Goal: Transaction & Acquisition: Purchase product/service

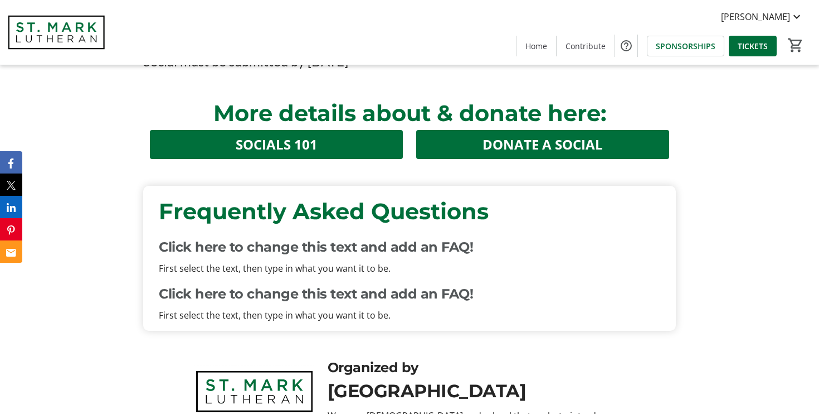
scroll to position [2241, 0]
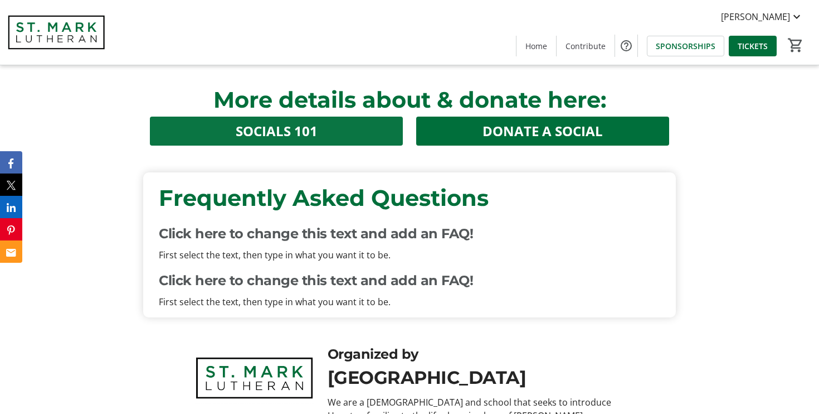
click at [278, 141] on span "SOCIALS 101" at bounding box center [277, 131] width 82 height 20
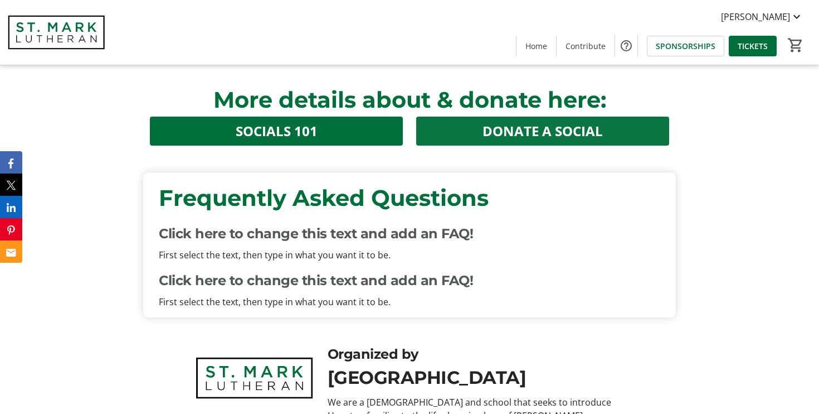
click at [515, 141] on span "DONATE A SOCIAL" at bounding box center [543, 131] width 120 height 20
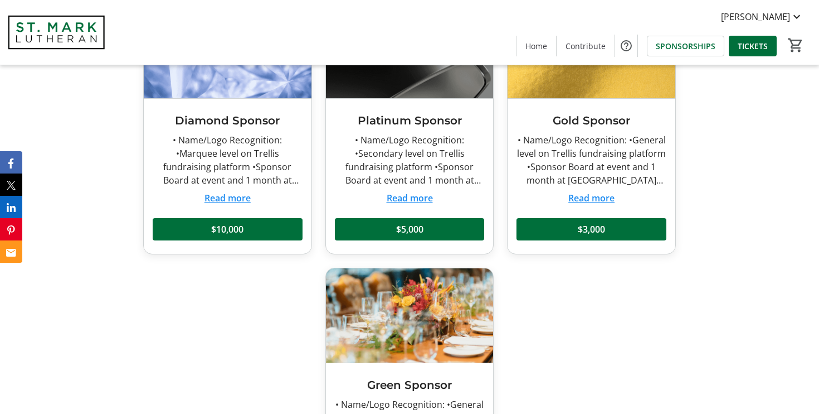
scroll to position [487, 0]
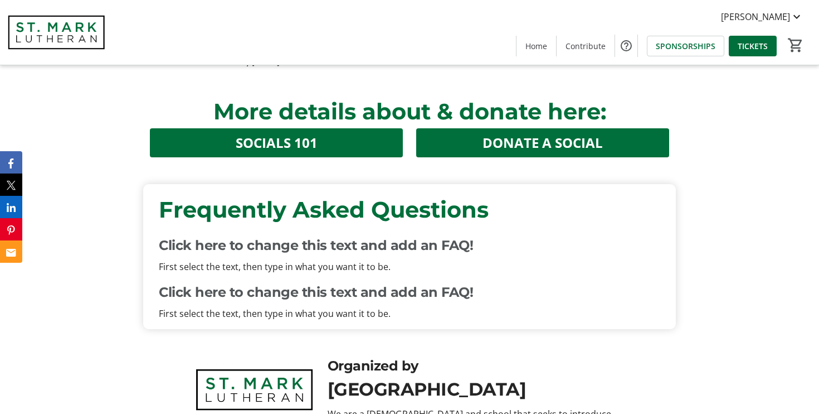
scroll to position [2039, 0]
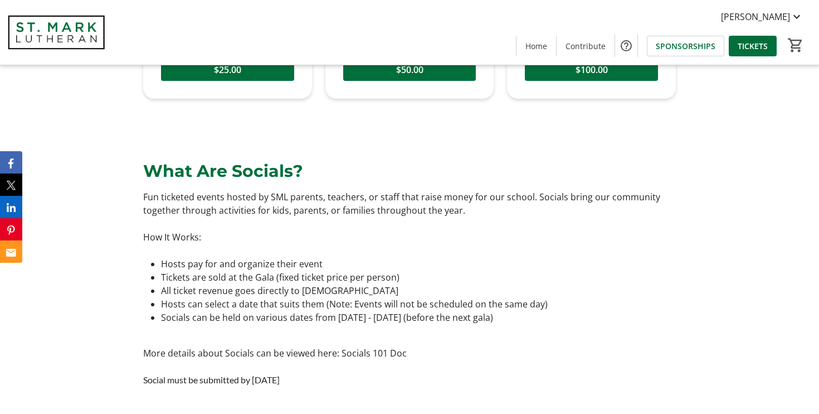
scroll to position [1762, 0]
